Goal: Task Accomplishment & Management: Use online tool/utility

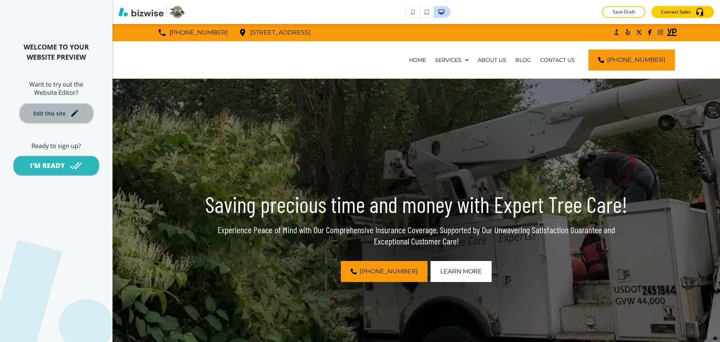
click at [73, 107] on button "Edit this site" at bounding box center [56, 113] width 75 height 21
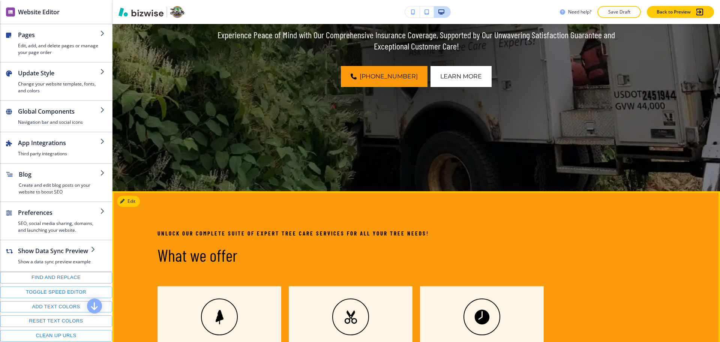
scroll to position [328, 0]
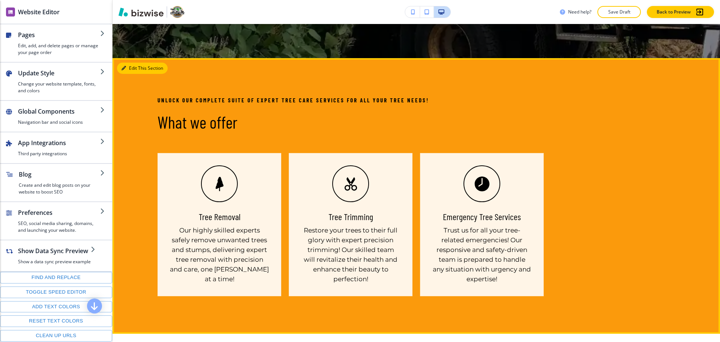
click at [135, 68] on button "Edit This Section" at bounding box center [142, 68] width 51 height 11
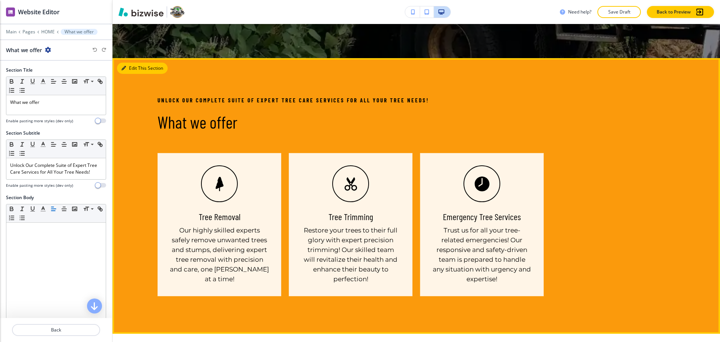
scroll to position [362, 0]
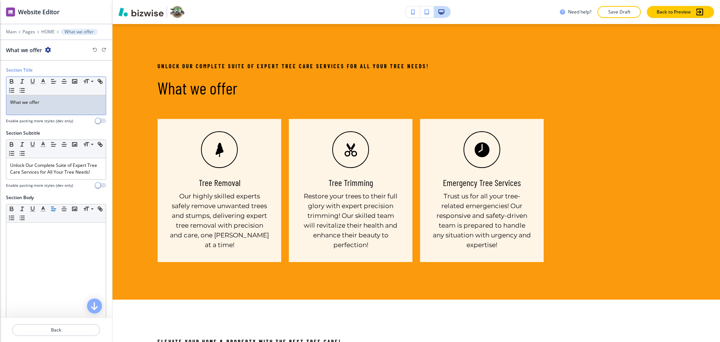
click at [82, 105] on p "What we offer" at bounding box center [56, 102] width 92 height 7
click at [44, 80] on polyline "button" at bounding box center [43, 80] width 3 height 3
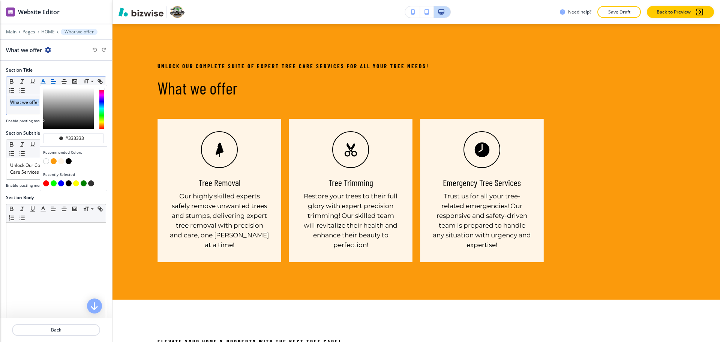
click at [46, 162] on button "button" at bounding box center [46, 161] width 6 height 6
type input "#ffffff"
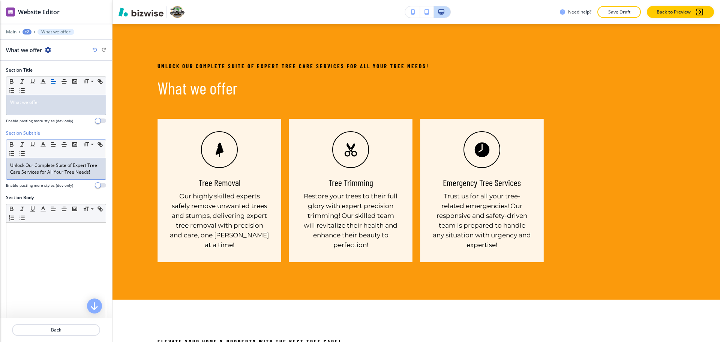
click at [24, 174] on p "Unlock Our Complete Suite of Expert Tree Care Services for All Your Tree Needs!" at bounding box center [56, 169] width 92 height 14
click at [42, 144] on line "button" at bounding box center [43, 144] width 2 height 0
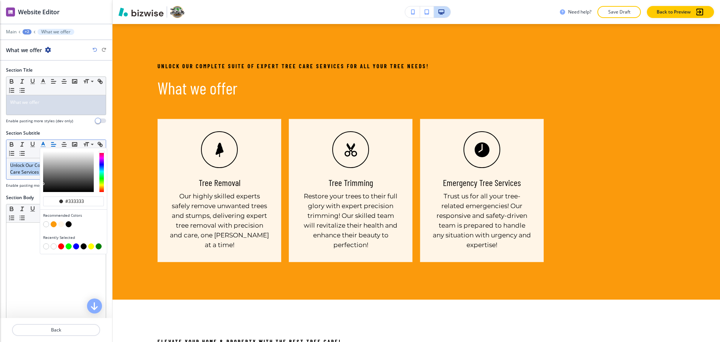
click at [44, 223] on button "button" at bounding box center [46, 224] width 6 height 6
type input "#ffffff"
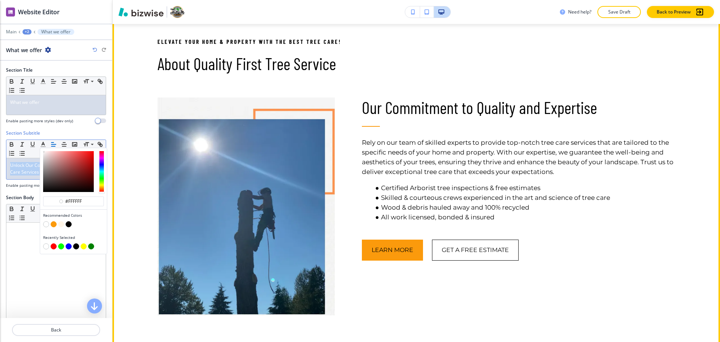
scroll to position [629, 0]
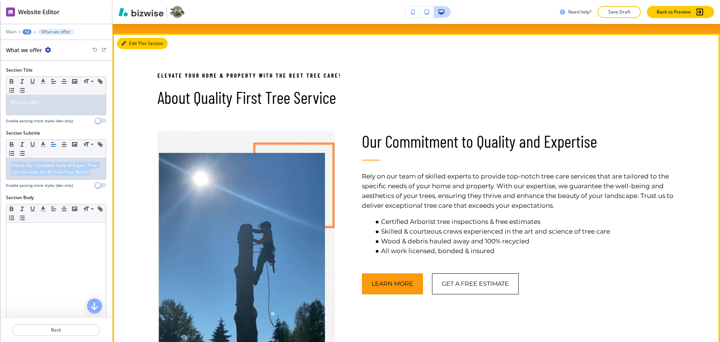
click at [136, 42] on button "Edit This Section" at bounding box center [142, 43] width 51 height 11
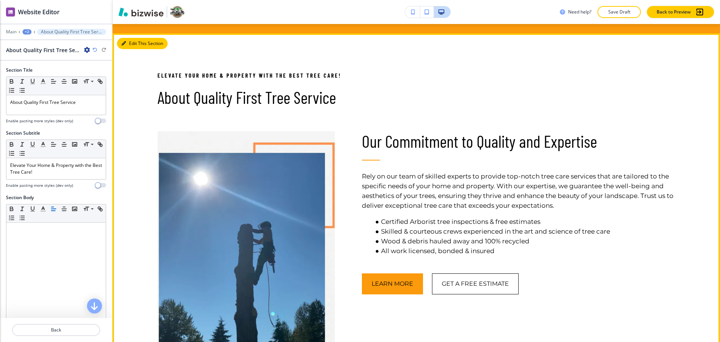
scroll to position [638, 0]
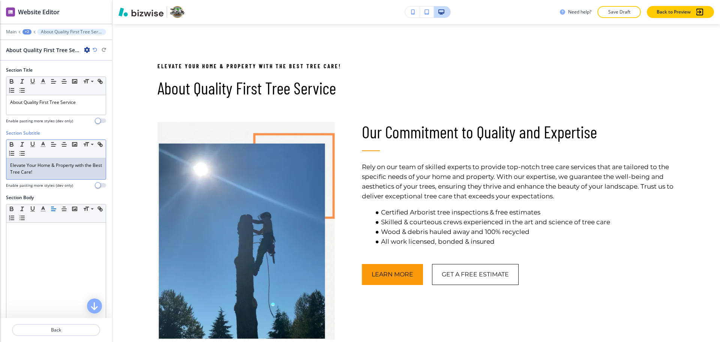
click at [57, 171] on p "Elevate Your Home & Property with the Best Tree Care!" at bounding box center [56, 169] width 92 height 14
click at [38, 144] on button "button" at bounding box center [43, 144] width 11 height 9
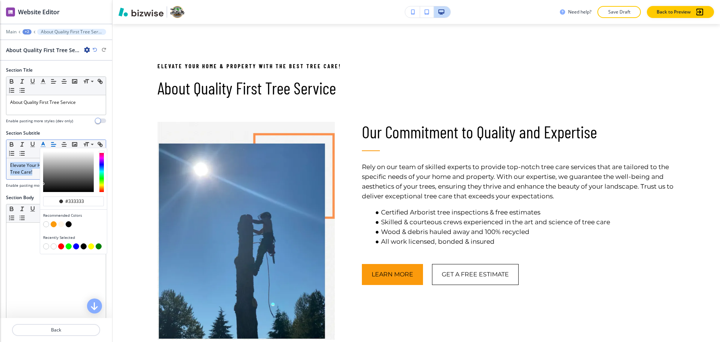
click at [51, 224] on button "button" at bounding box center [54, 224] width 6 height 6
type input "#fb9a0c"
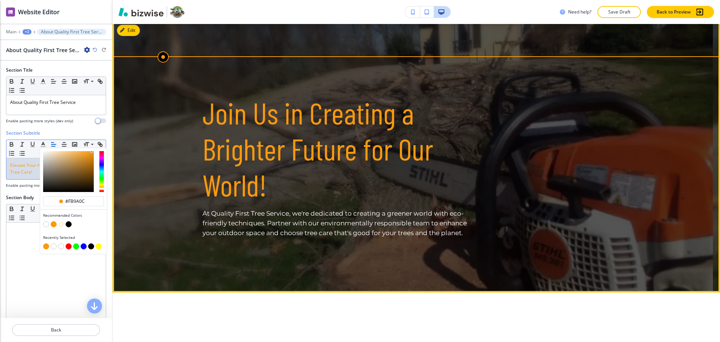
scroll to position [1422, 0]
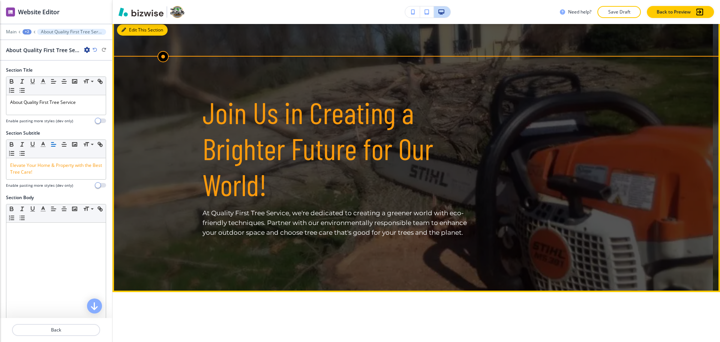
click at [134, 36] on button "Edit This Section" at bounding box center [142, 29] width 51 height 11
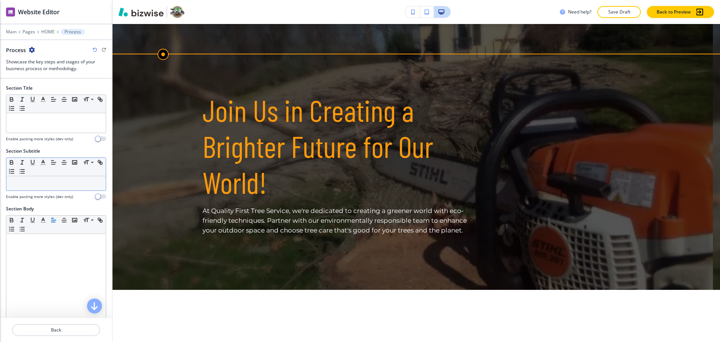
scroll to position [165, 0]
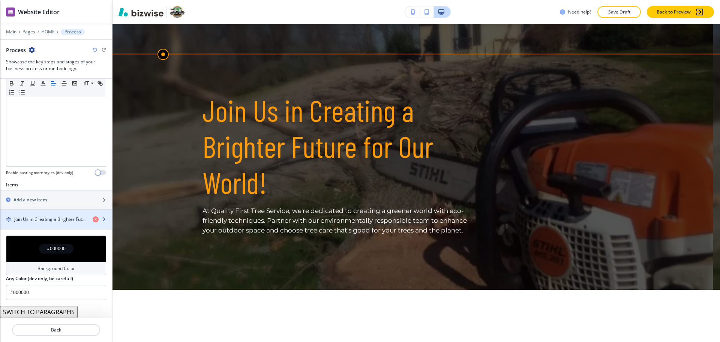
click at [45, 216] on h4 "Join Us in Creating a Brighter Future for Our World!" at bounding box center [50, 219] width 72 height 7
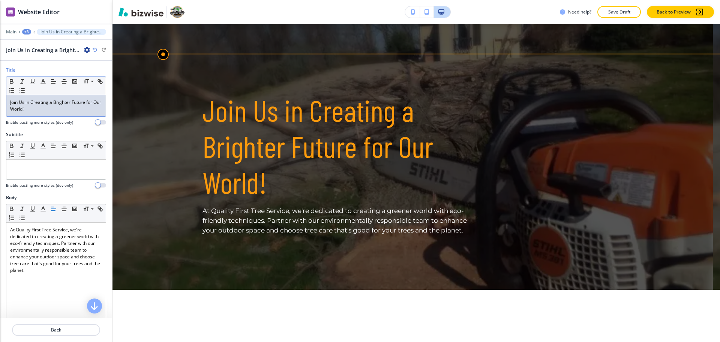
click at [49, 106] on p "Join Us in Creating a Brighter Future for Our World!" at bounding box center [56, 106] width 92 height 14
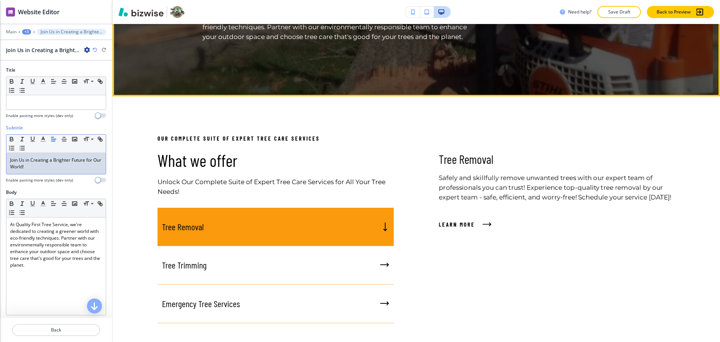
scroll to position [1565, 0]
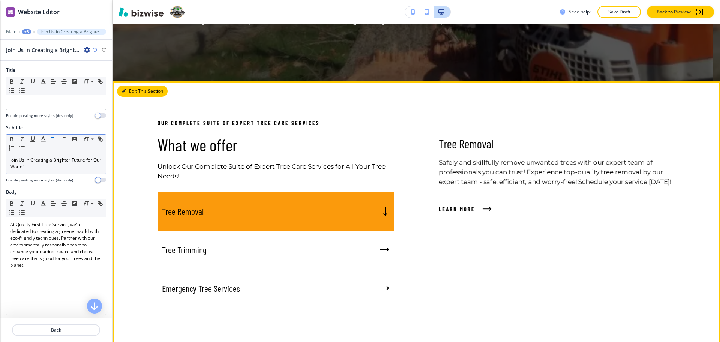
click at [128, 97] on button "Edit This Section" at bounding box center [142, 91] width 51 height 11
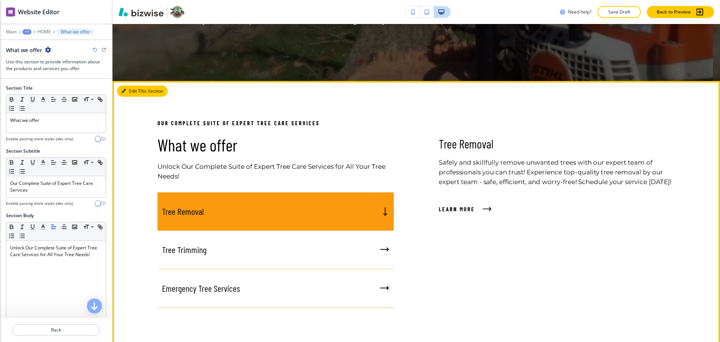
scroll to position [1628, 0]
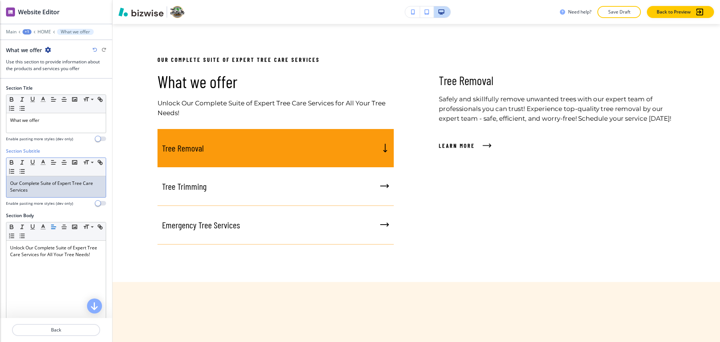
click at [56, 185] on p "Our Complete Suite of Expert Tree Care Services" at bounding box center [56, 187] width 92 height 14
click at [43, 161] on polyline "button" at bounding box center [43, 161] width 3 height 3
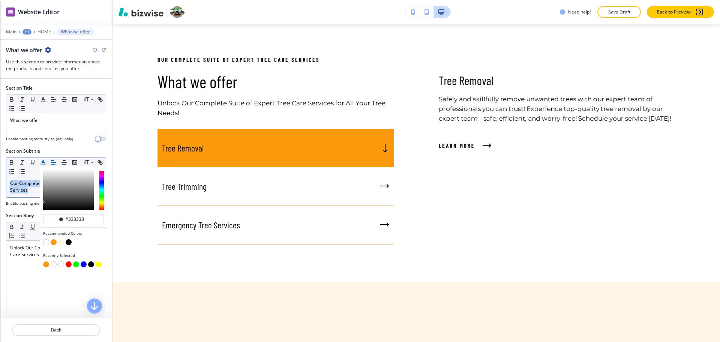
click at [53, 242] on button "button" at bounding box center [54, 242] width 6 height 6
type input "#fb9a0c"
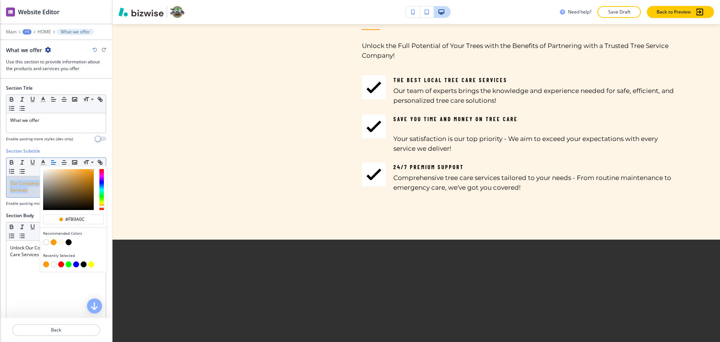
scroll to position [1964, 0]
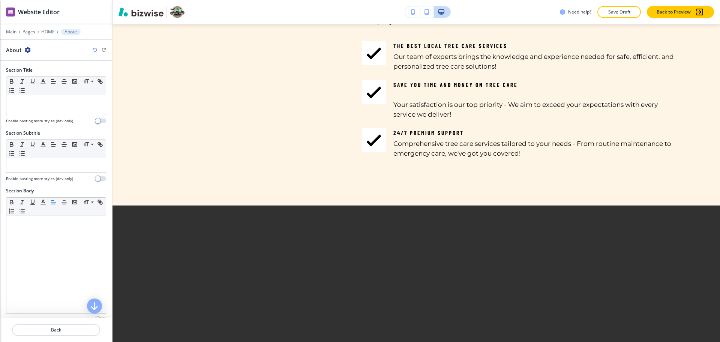
scroll to position [173, 0]
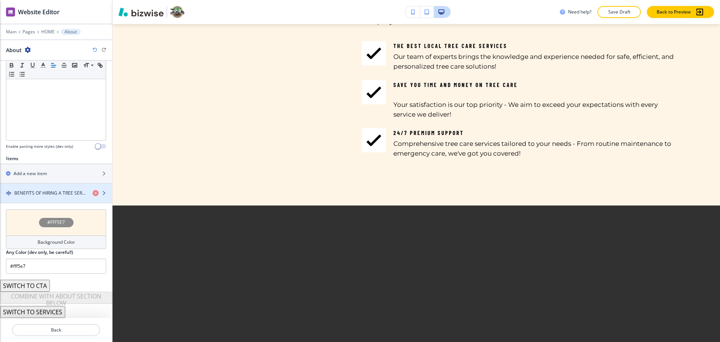
click at [48, 190] on h4 "BENEFITS OF HIRING A TREE SERVICE" at bounding box center [50, 193] width 72 height 7
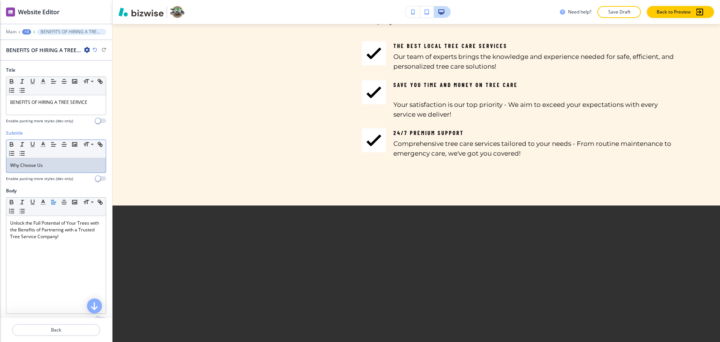
click at [44, 163] on p "Why Choose Us" at bounding box center [56, 165] width 92 height 7
click at [45, 147] on icon "button" at bounding box center [43, 144] width 7 height 7
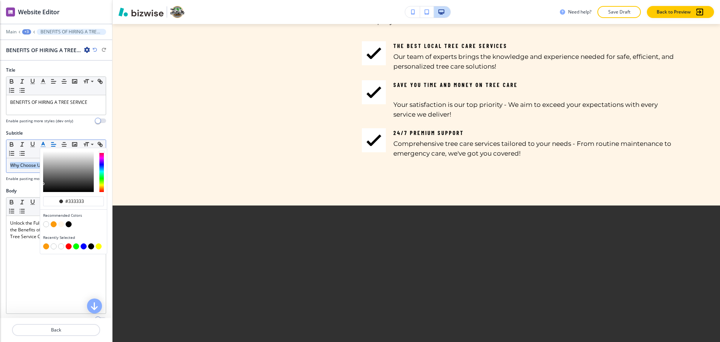
click at [53, 224] on button "button" at bounding box center [54, 224] width 6 height 6
type input "#fb9a0c"
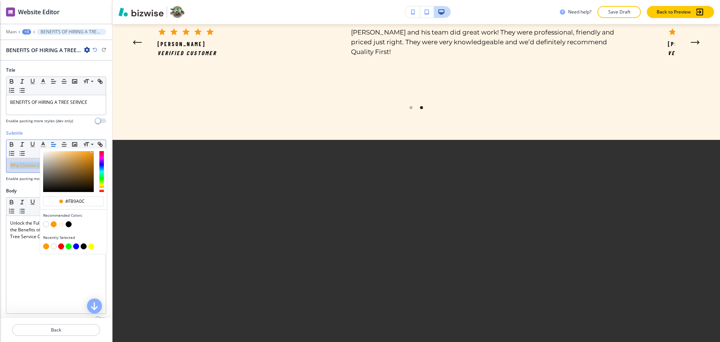
scroll to position [3001, 0]
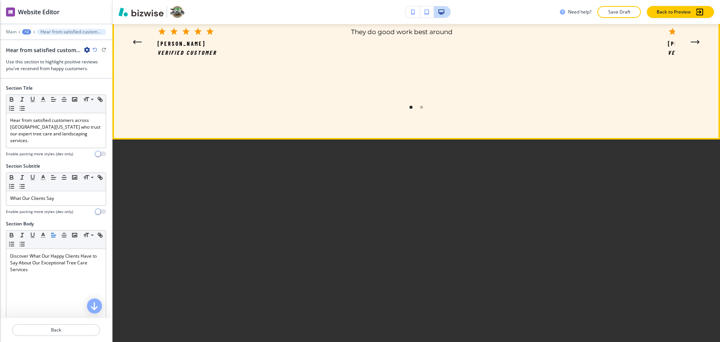
scroll to position [3039, 0]
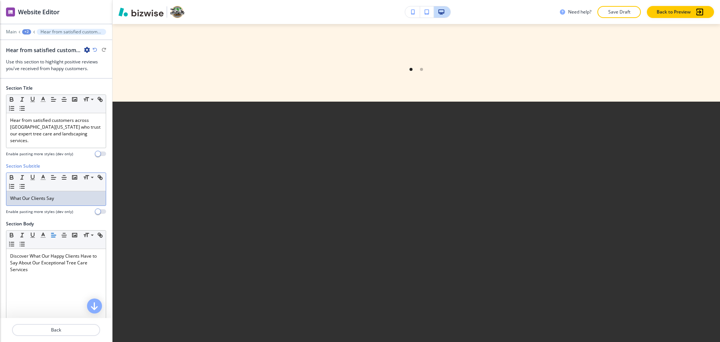
click at [60, 195] on p "What Our Clients Say" at bounding box center [56, 198] width 92 height 7
click at [43, 174] on icon "button" at bounding box center [43, 177] width 7 height 7
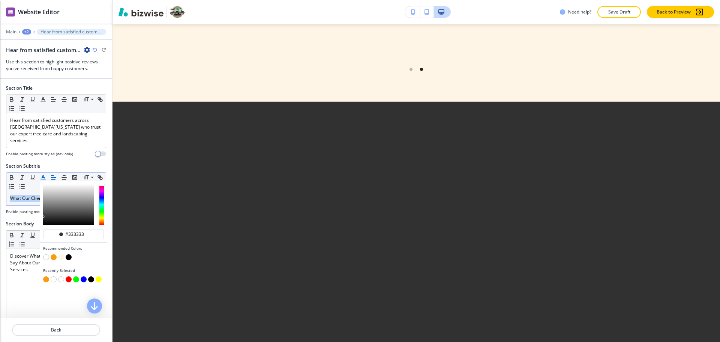
click at [55, 254] on button "button" at bounding box center [54, 257] width 6 height 6
type input "#fb9a0c"
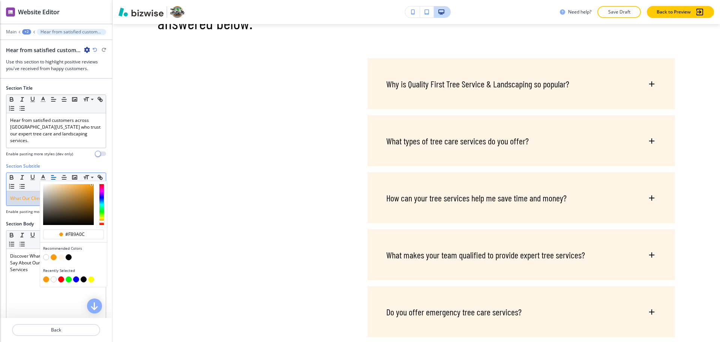
scroll to position [3506, 0]
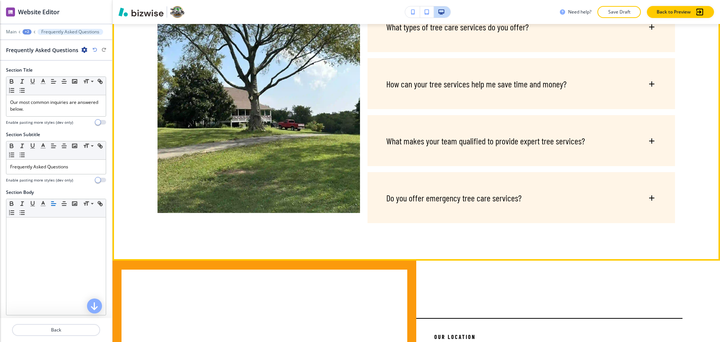
scroll to position [3626, 0]
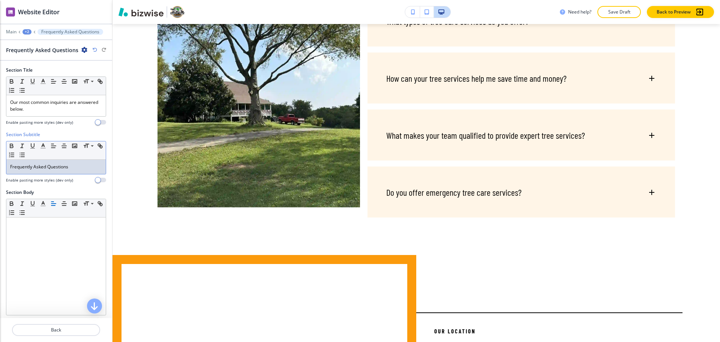
click at [76, 167] on p "Frequently Asked Questions" at bounding box center [56, 167] width 92 height 7
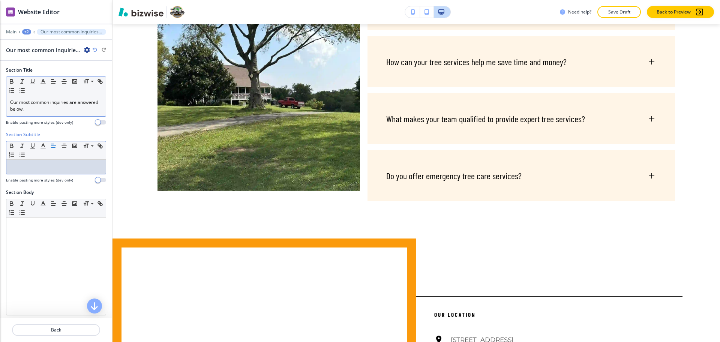
click at [11, 102] on p "Our most common inquiries are answered below." at bounding box center [56, 106] width 92 height 14
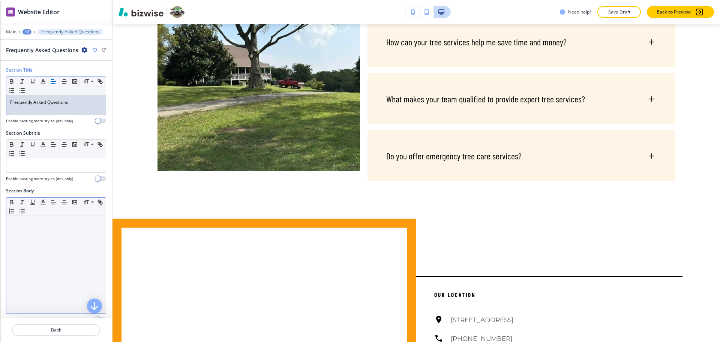
paste div
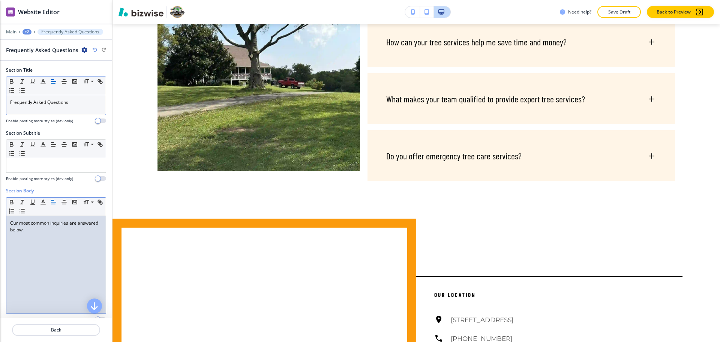
click at [30, 246] on div "Our most common inquiries are answered below." at bounding box center [55, 265] width 99 height 98
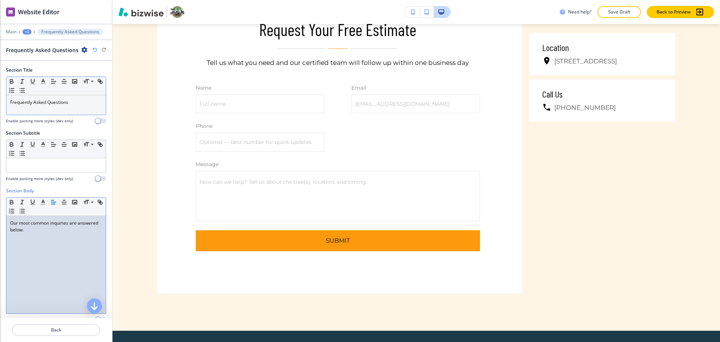
scroll to position [4126, 0]
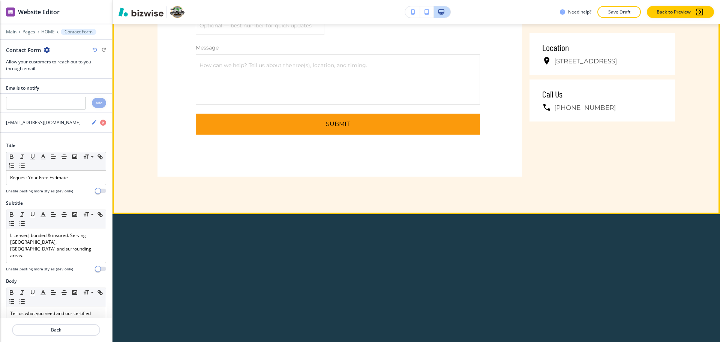
scroll to position [4245, 0]
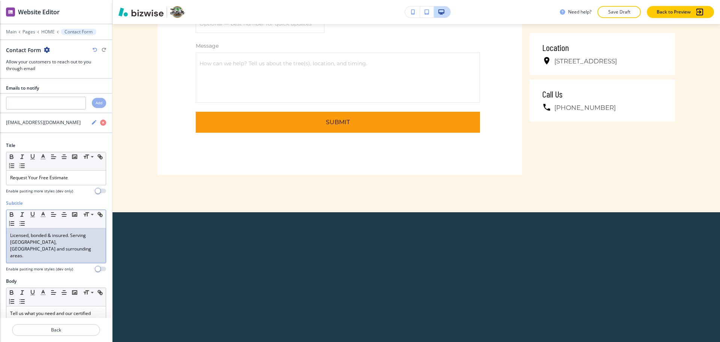
click at [69, 234] on p "Licensed, bonded & insured. Serving [GEOGRAPHIC_DATA], [GEOGRAPHIC_DATA] and su…" at bounding box center [56, 245] width 92 height 27
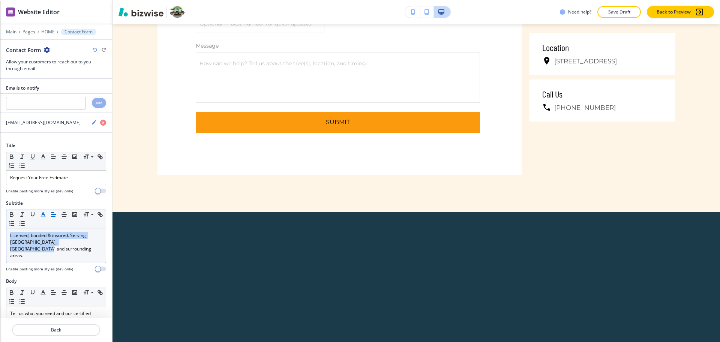
click at [42, 215] on polyline "button" at bounding box center [43, 213] width 3 height 3
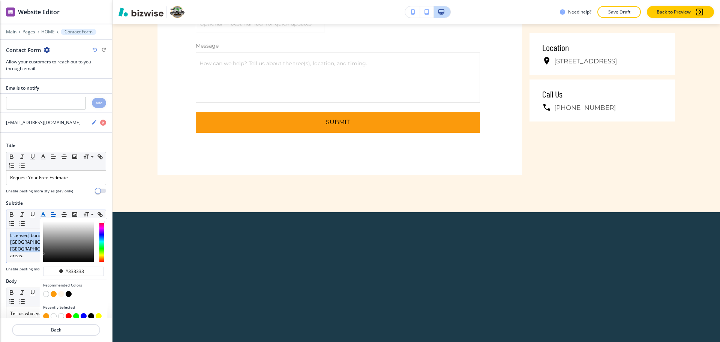
click at [55, 292] on button "button" at bounding box center [54, 294] width 6 height 6
type input "#fb9a0c"
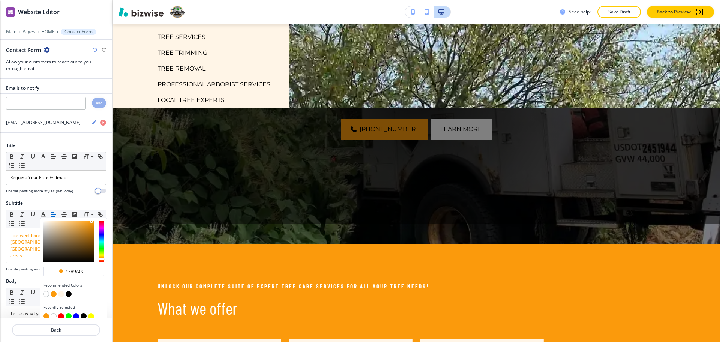
scroll to position [0, 0]
